Goal: Find specific page/section: Find specific page/section

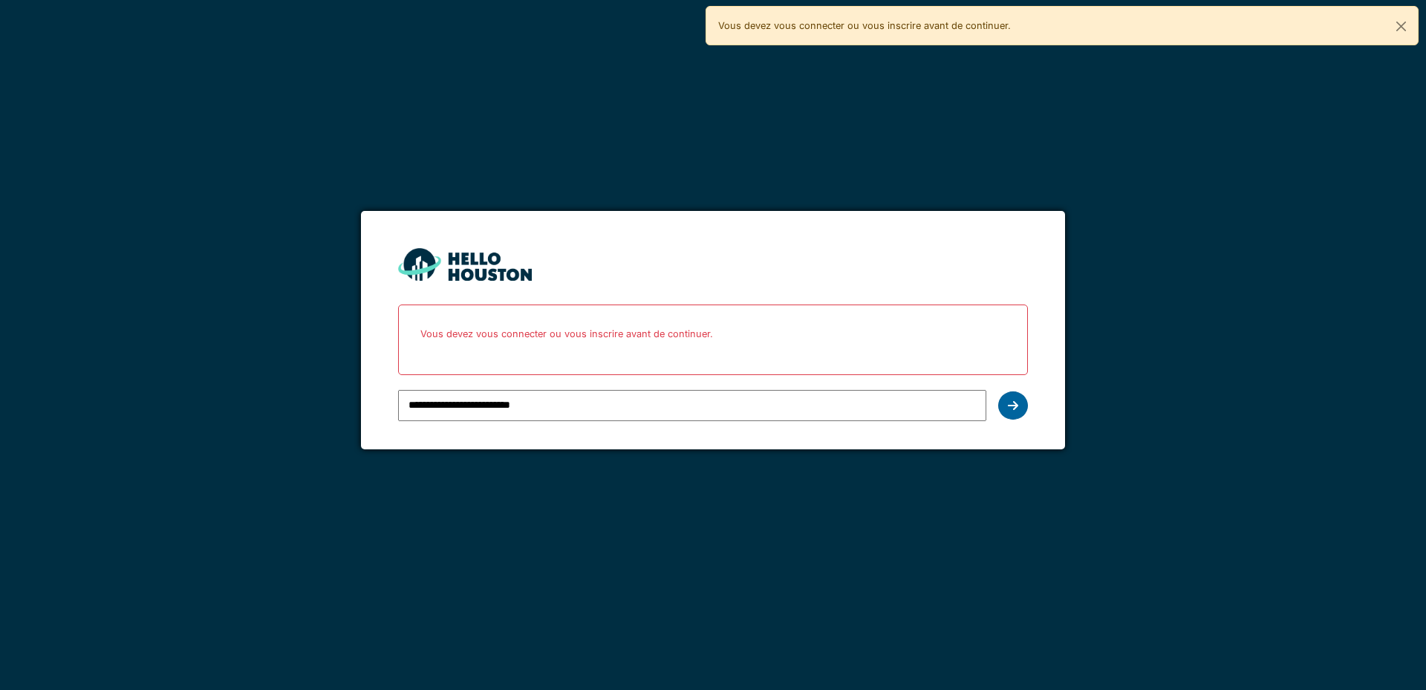
click at [1023, 407] on div at bounding box center [1013, 405] width 30 height 28
click at [1014, 413] on div at bounding box center [1013, 405] width 30 height 28
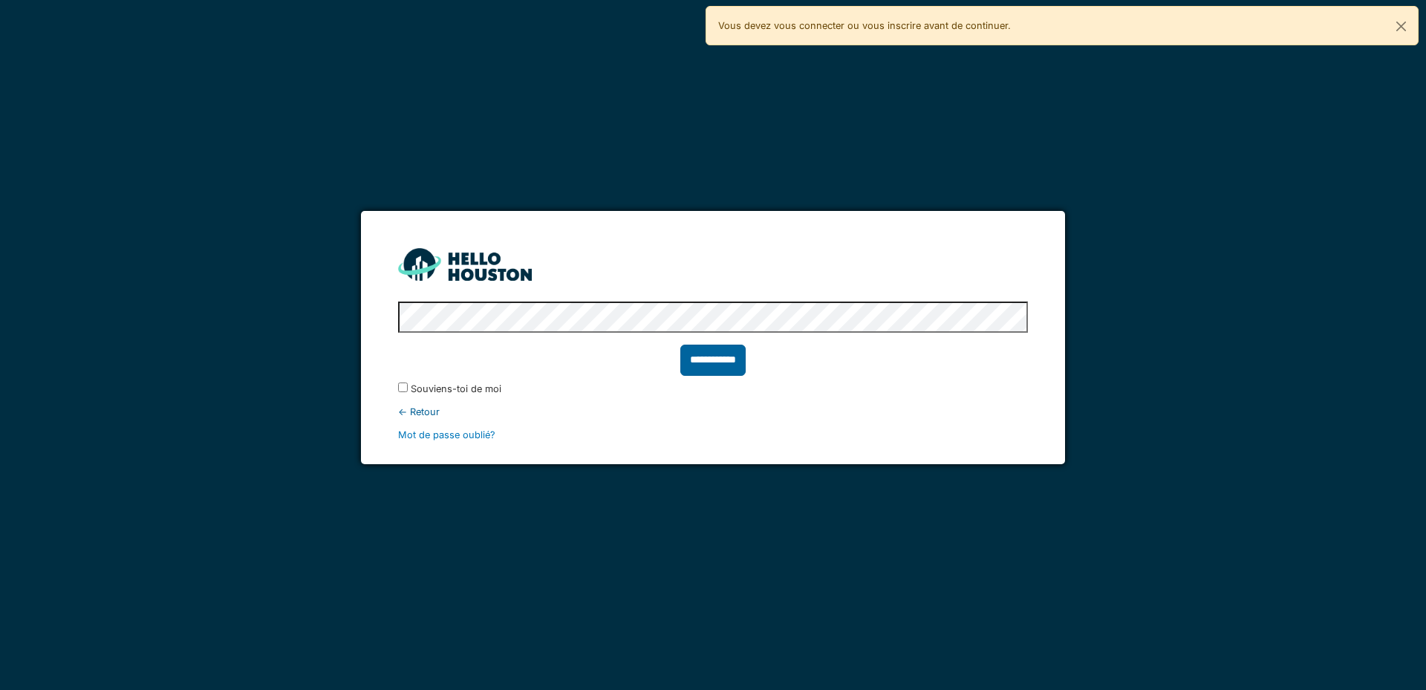
click at [680, 366] on input "**********" at bounding box center [712, 360] width 65 height 31
type input "******"
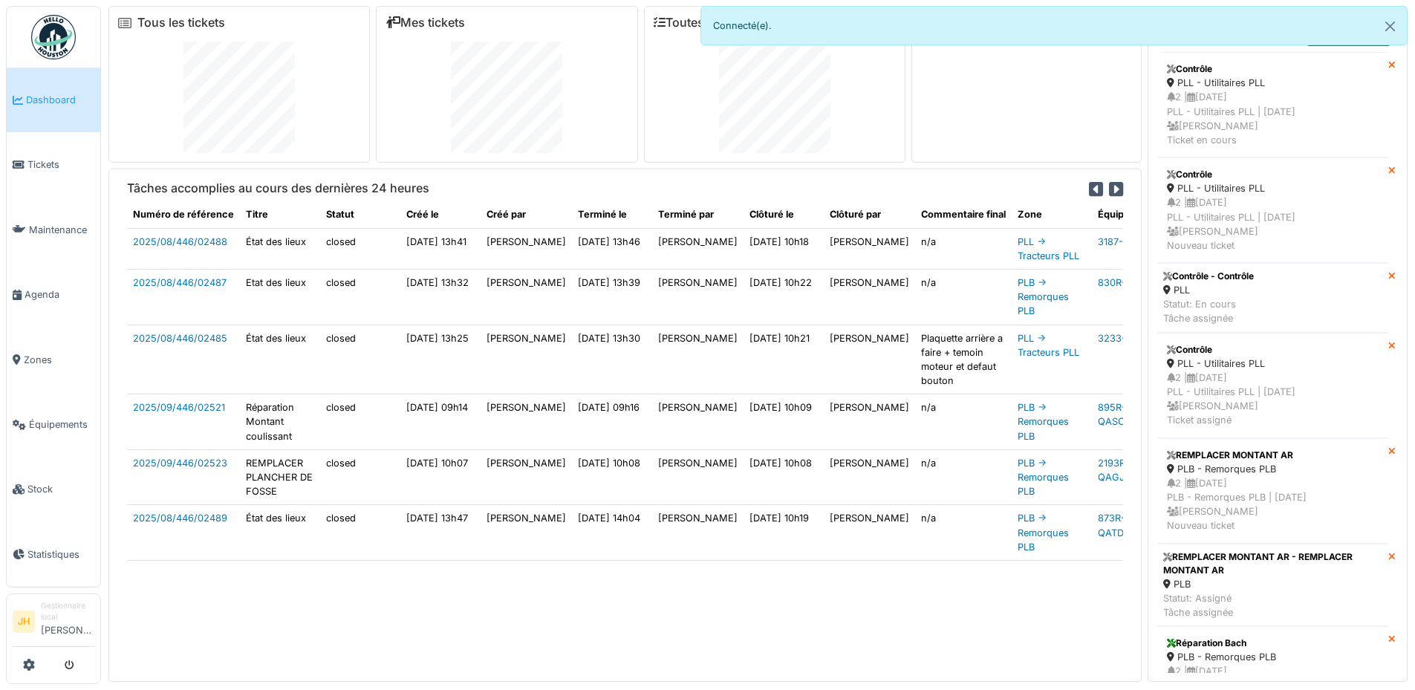
click at [49, 287] on span "Agenda" at bounding box center [60, 294] width 70 height 14
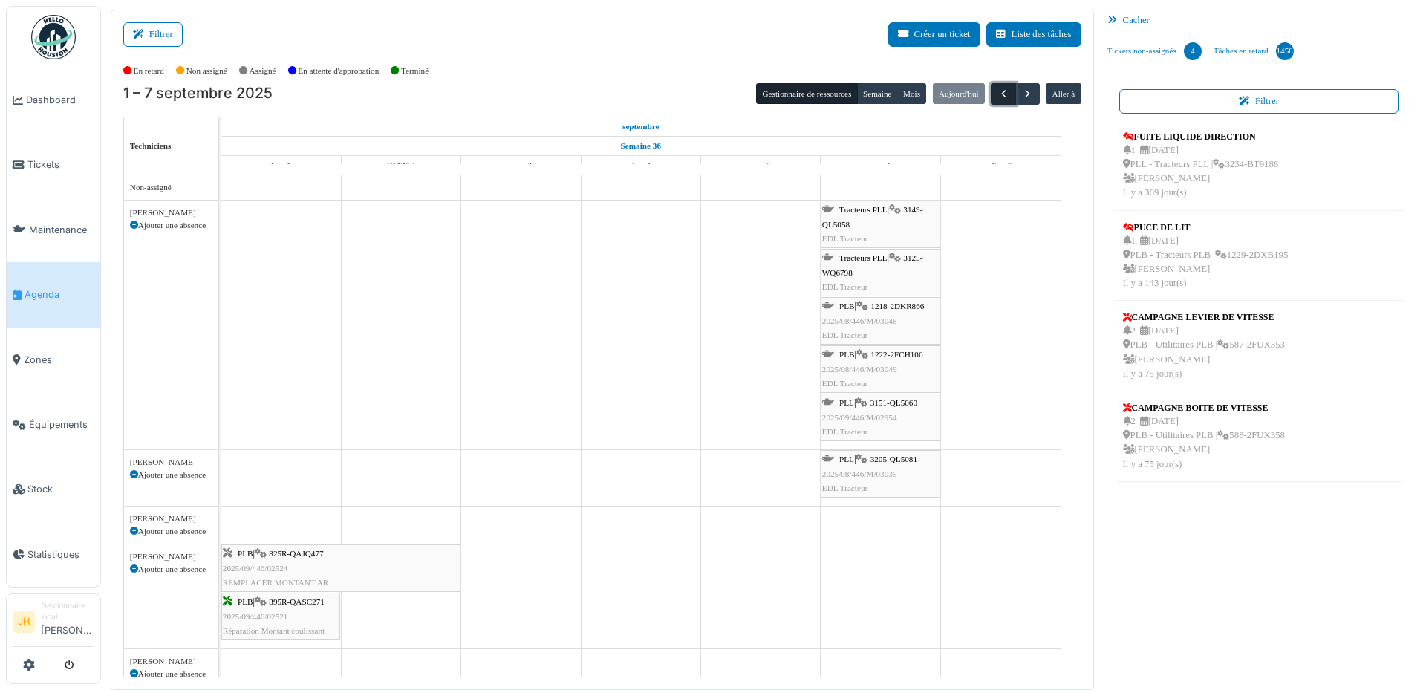
click at [997, 89] on span "button" at bounding box center [1003, 94] width 13 height 13
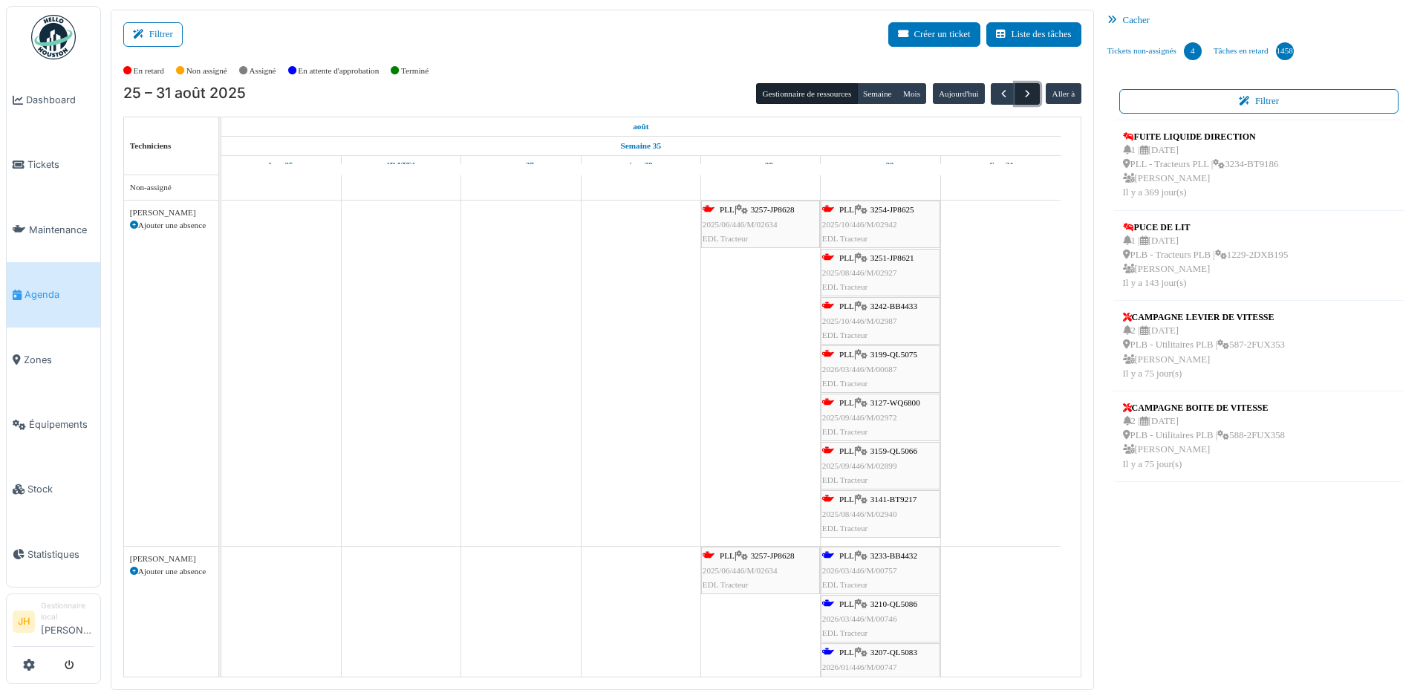
click at [1021, 94] on span "button" at bounding box center [1027, 94] width 13 height 13
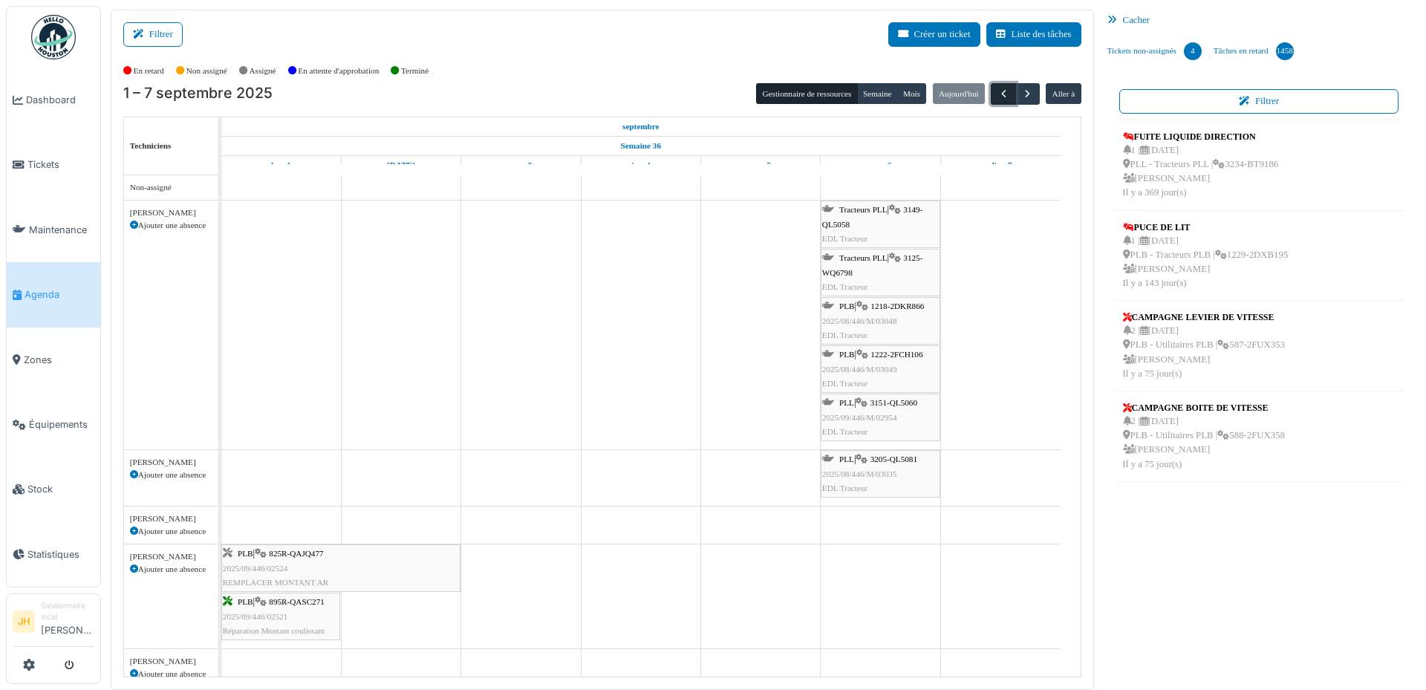
click at [997, 89] on span "button" at bounding box center [1003, 94] width 13 height 13
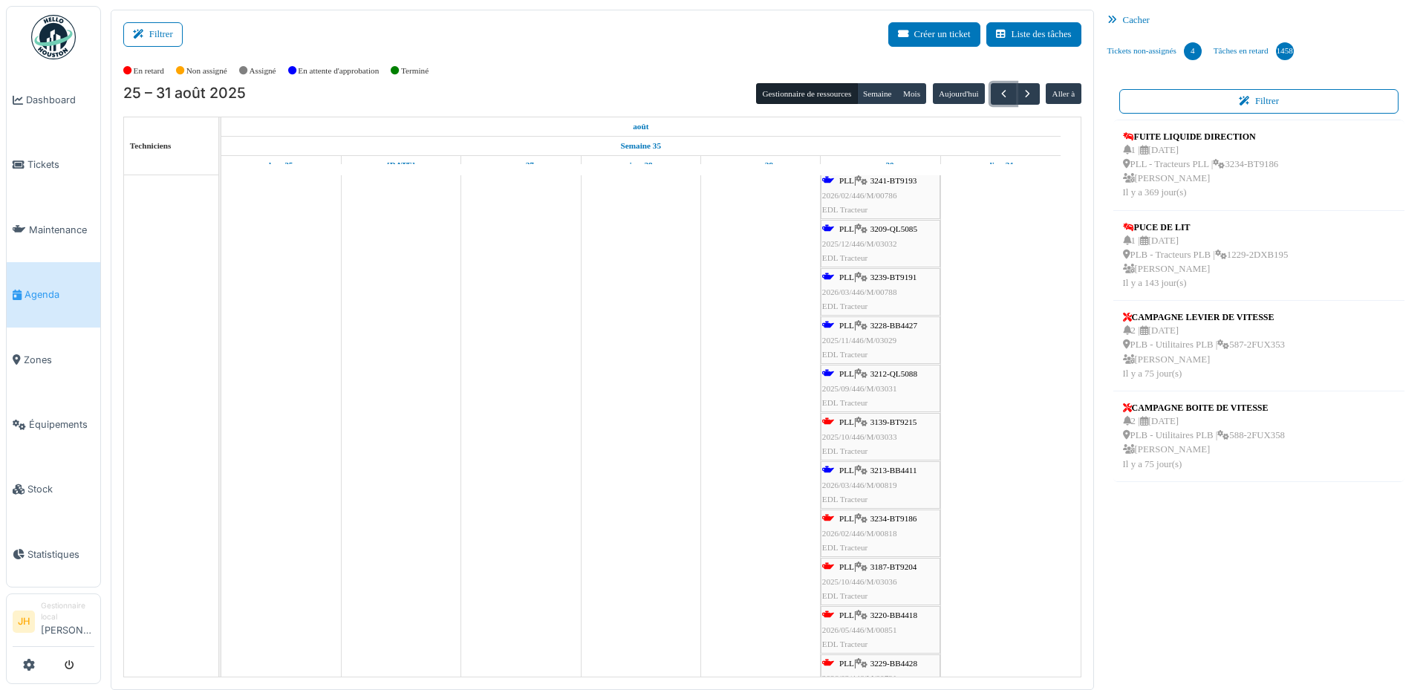
click at [900, 420] on span "3139-BT9215" at bounding box center [893, 421] width 47 height 9
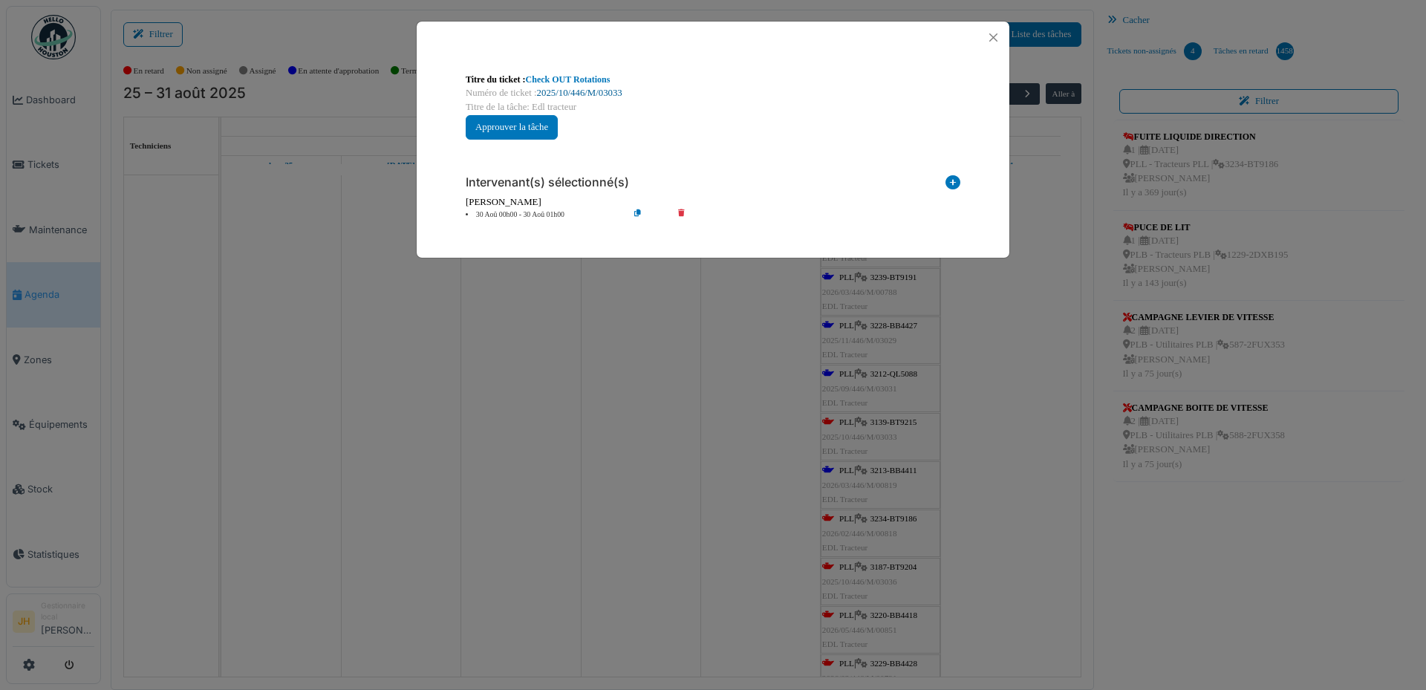
click at [600, 91] on link "2025/10/446/M/03033" at bounding box center [579, 93] width 85 height 10
click at [989, 35] on button "Close" at bounding box center [993, 37] width 20 height 20
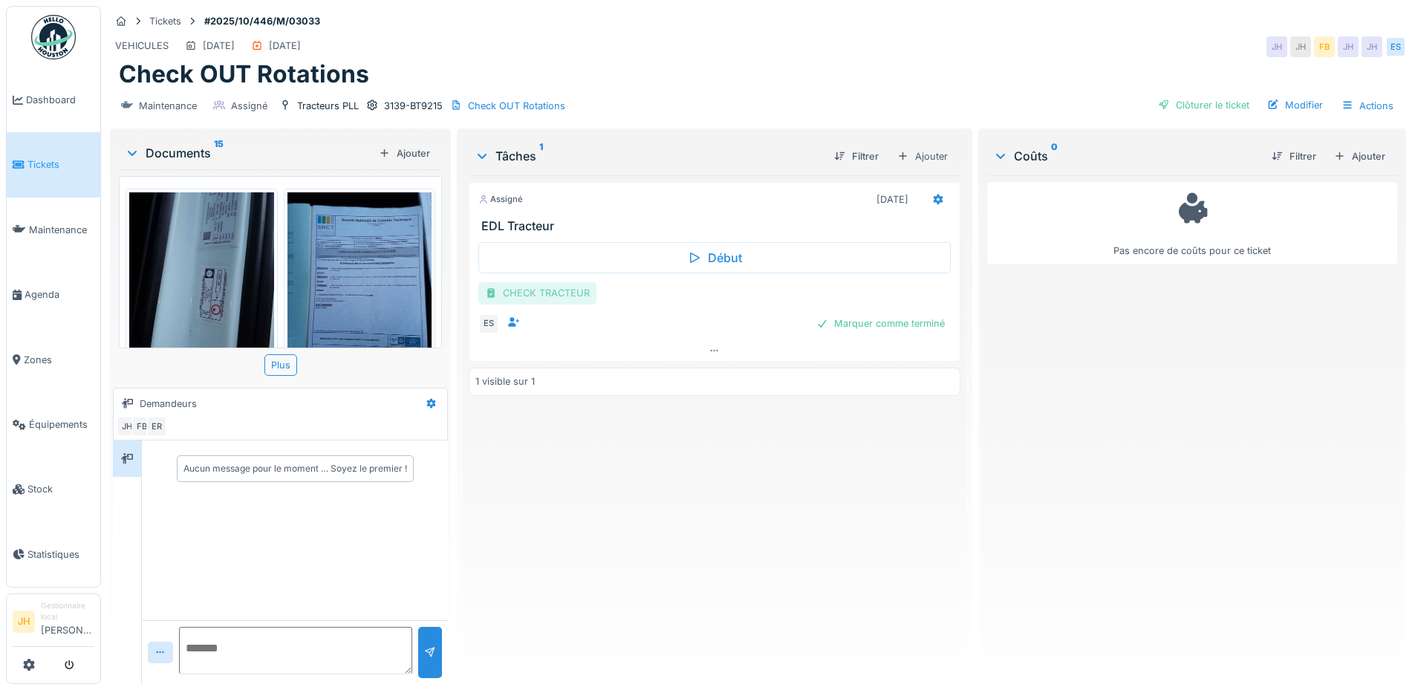
click at [538, 292] on div "CHECK TRACTEUR" at bounding box center [537, 293] width 118 height 22
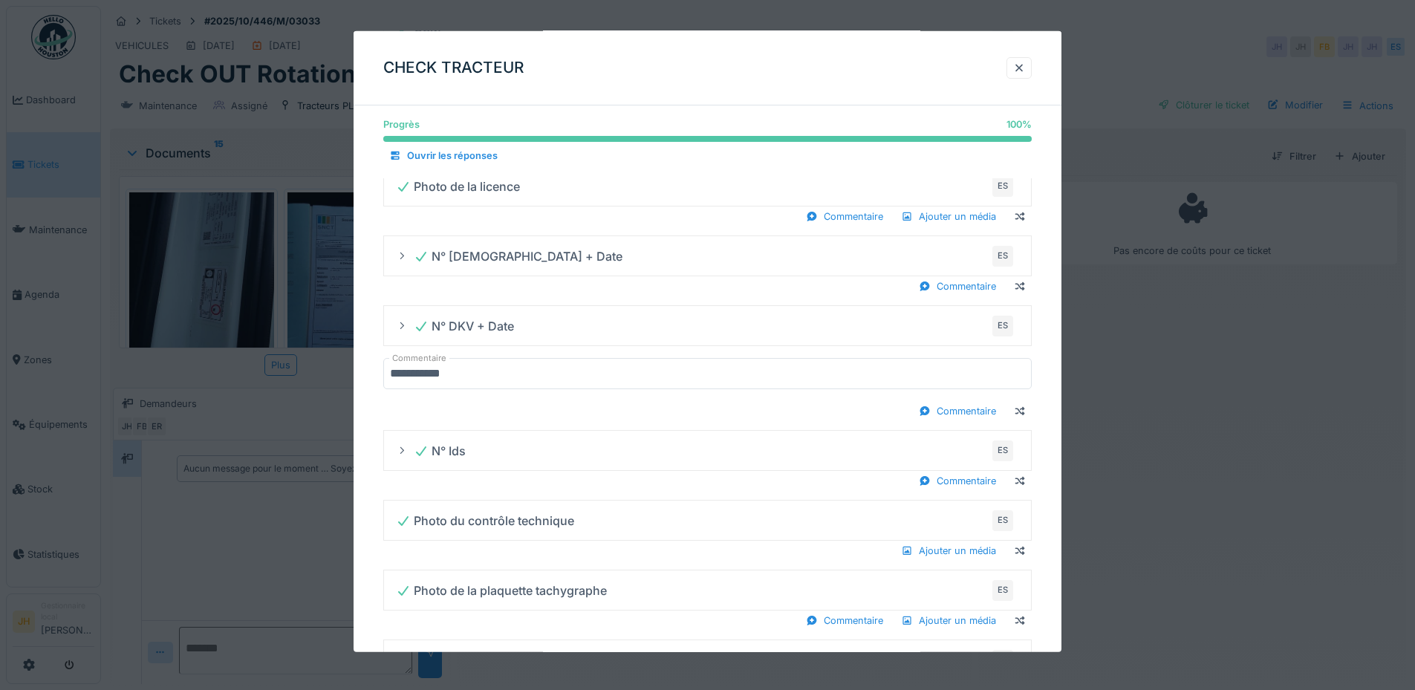
scroll to position [853, 0]
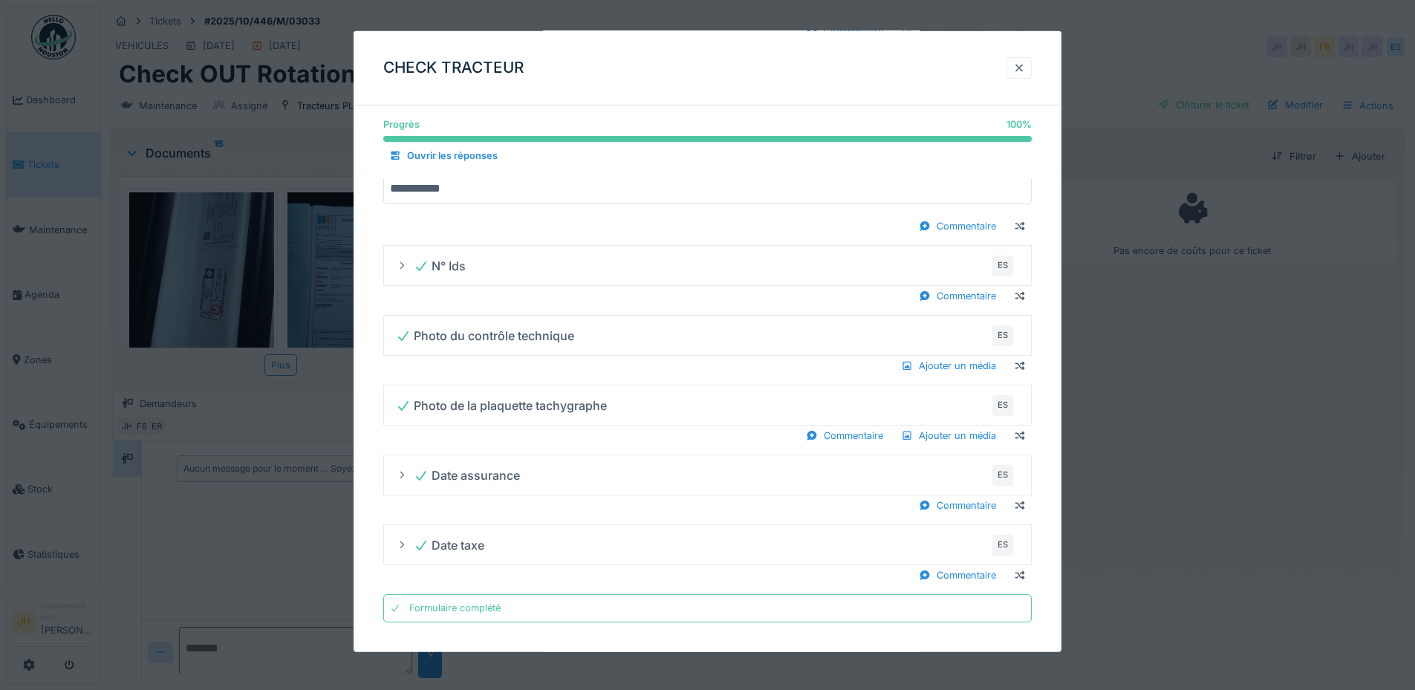
click at [1025, 61] on div at bounding box center [1019, 68] width 12 height 14
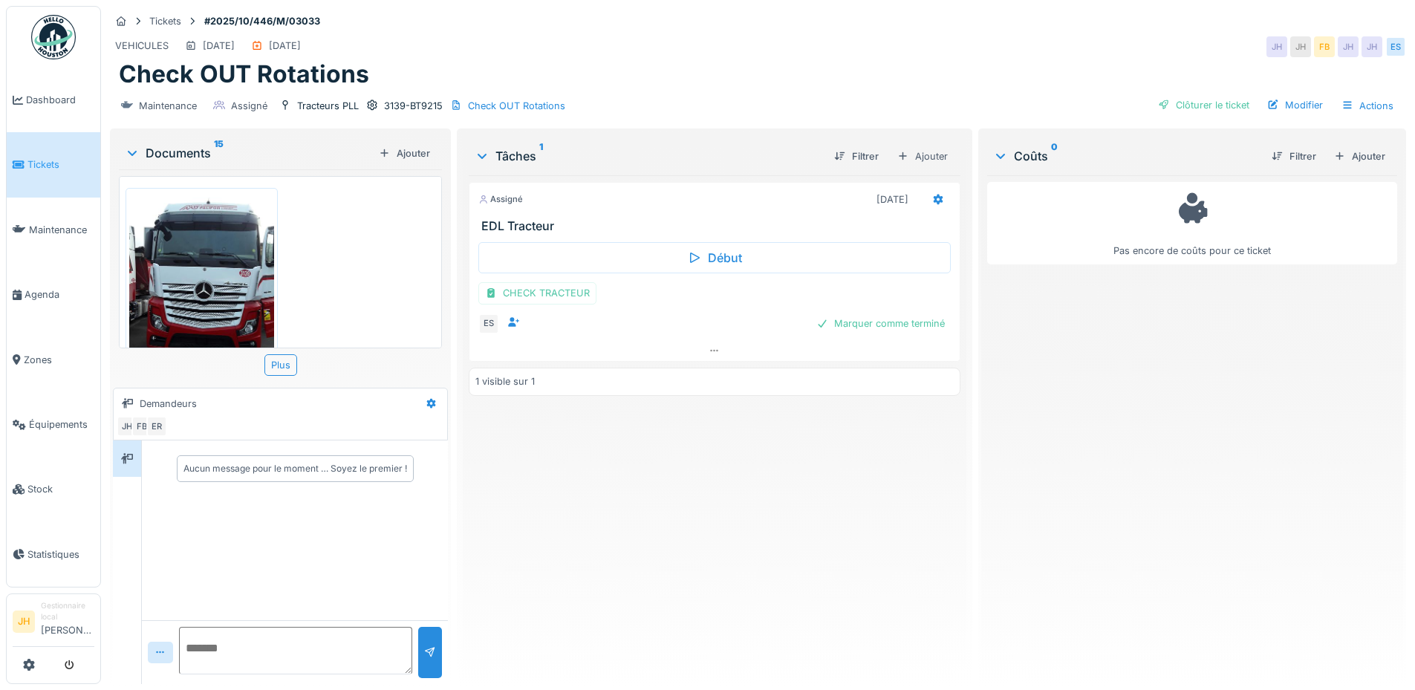
scroll to position [0, 0]
